Goal: Task Accomplishment & Management: Use online tool/utility

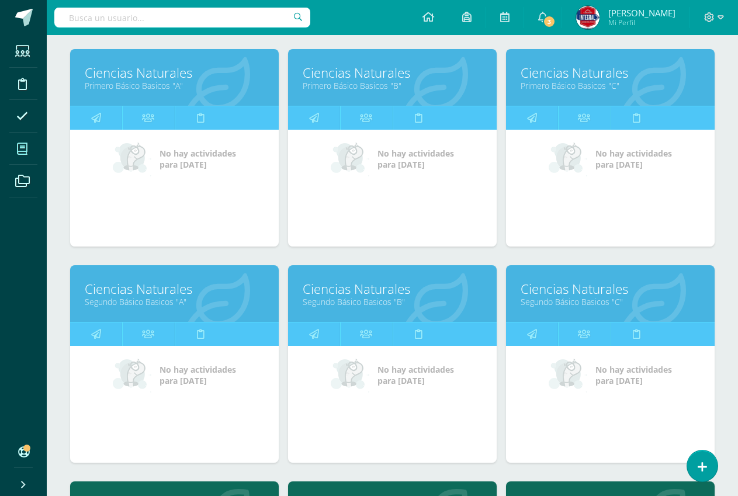
scroll to position [175, 0]
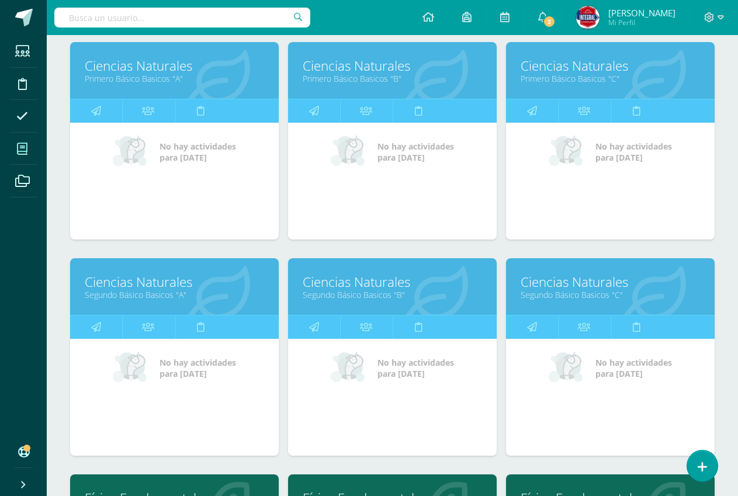
click at [369, 287] on link "Ciencias Naturales" at bounding box center [392, 282] width 179 height 18
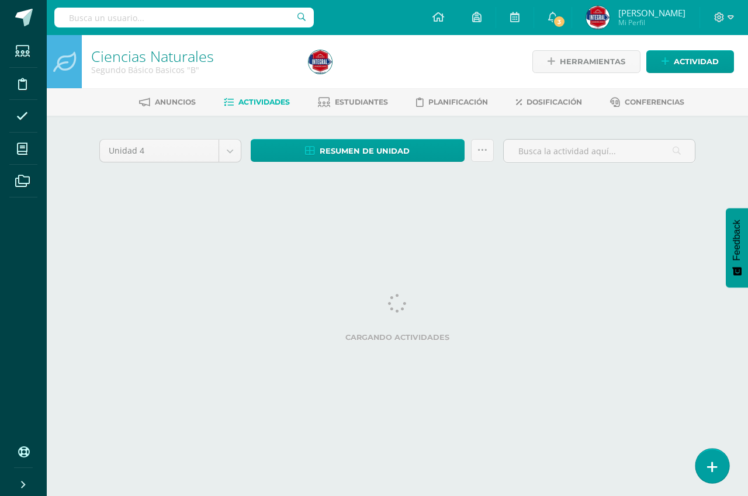
click at [712, 455] on link at bounding box center [711, 466] width 33 height 34
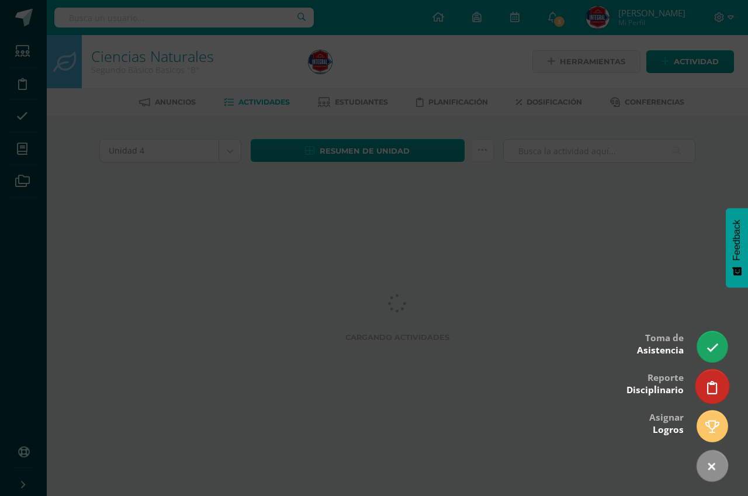
click at [712, 394] on icon at bounding box center [712, 387] width 11 height 13
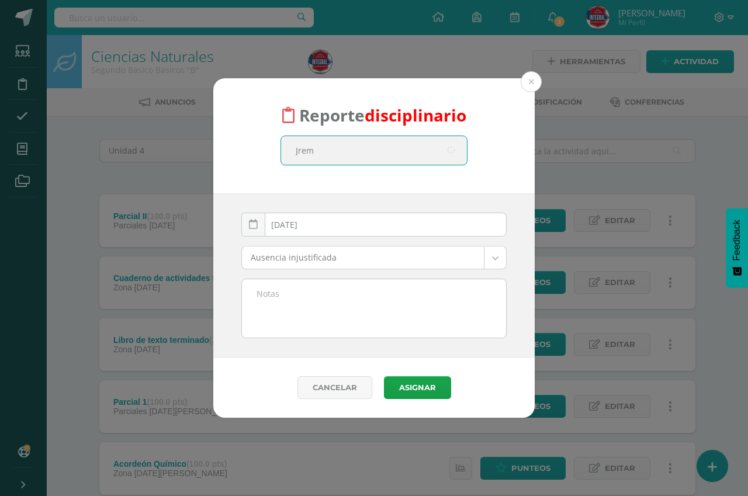
type input "Jremy"
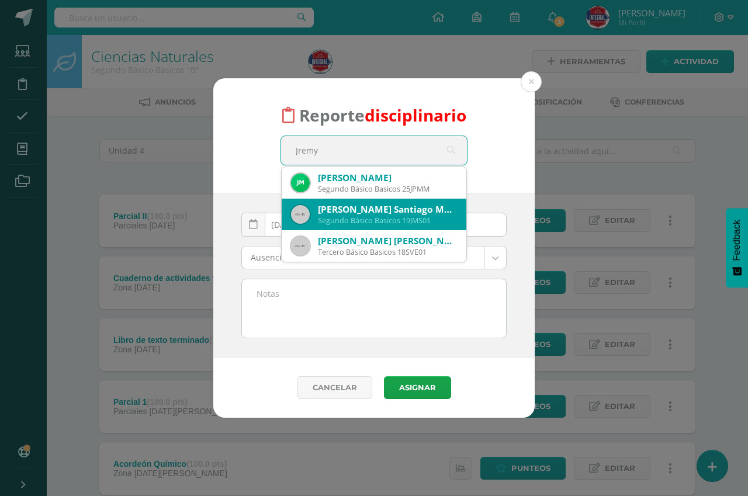
click at [401, 222] on div "Segundo Básico Basicos 19JMS01" at bounding box center [387, 221] width 139 height 10
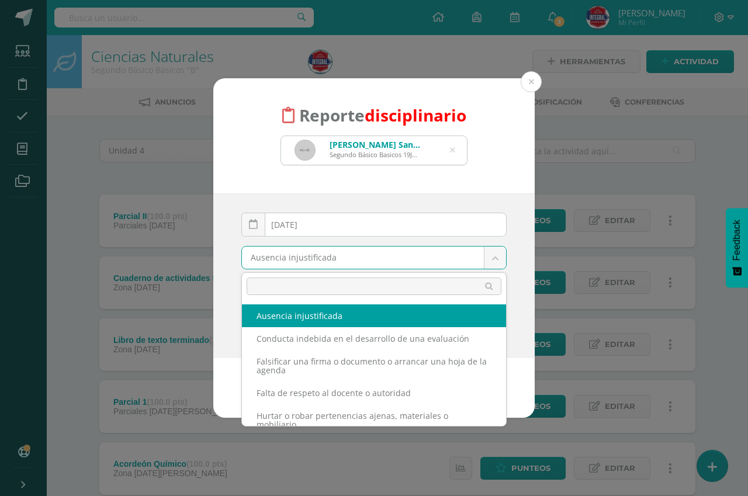
click at [350, 259] on body "Reporte disciplinario [PERSON_NAME] Santiago [PERSON_NAME] Básico Basicos 19JMS…" at bounding box center [374, 348] width 748 height 696
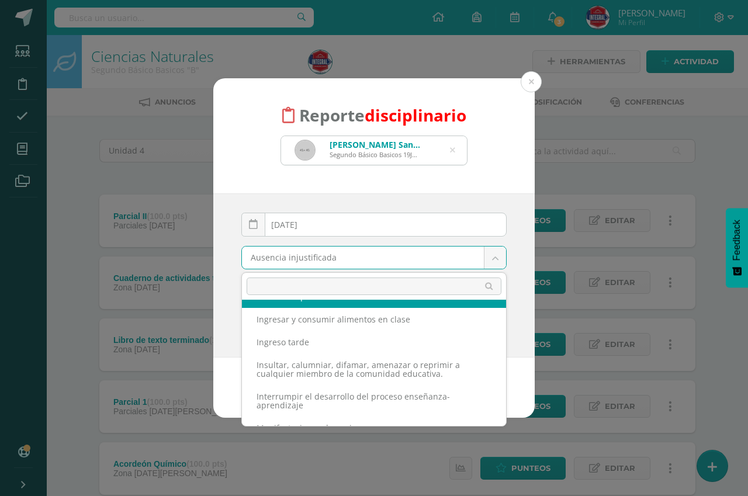
scroll to position [234, 0]
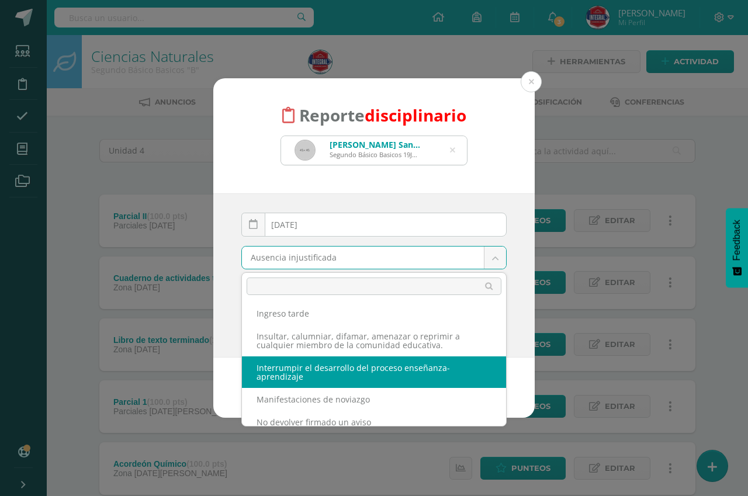
select select "67"
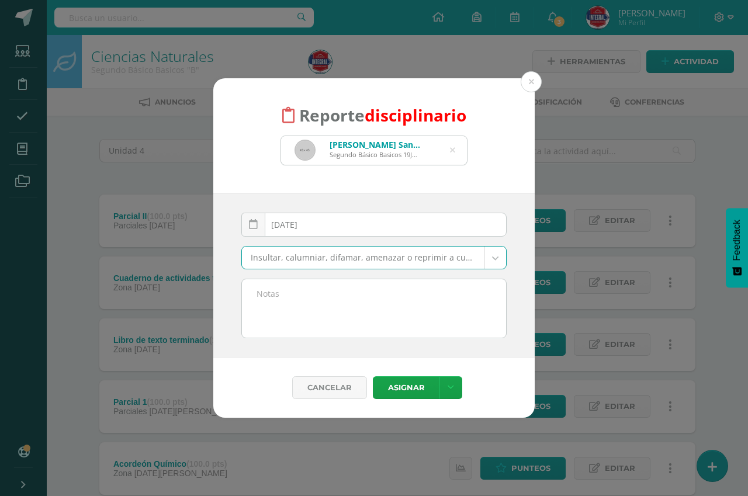
click at [383, 311] on textarea at bounding box center [374, 308] width 264 height 58
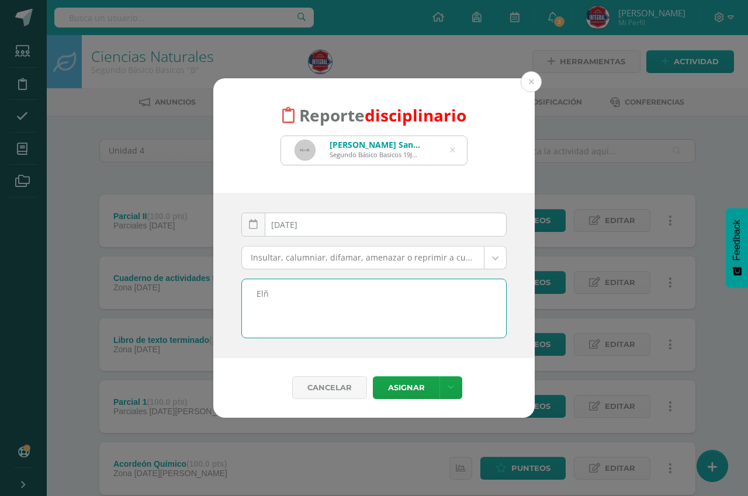
click at [323, 305] on textarea "Elñ" at bounding box center [374, 308] width 264 height 58
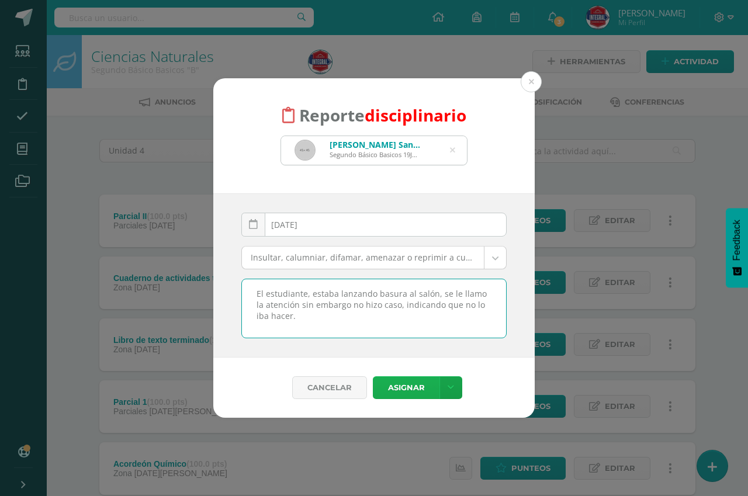
type textarea "El estudiante, estaba lanzando basura al salón, se le llamo la atención sin emb…"
click at [407, 382] on button "Asignar" at bounding box center [406, 387] width 67 height 23
